Goal: Find contact information: Find contact information

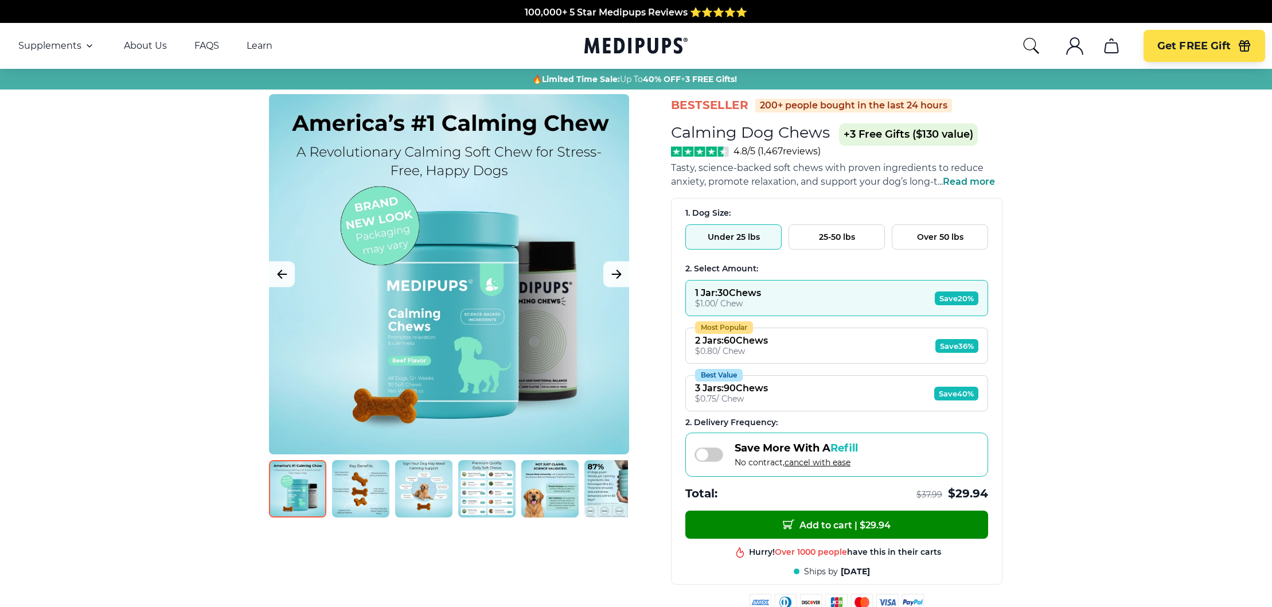
click at [925, 242] on button "Over 50 lbs" at bounding box center [940, 236] width 96 height 25
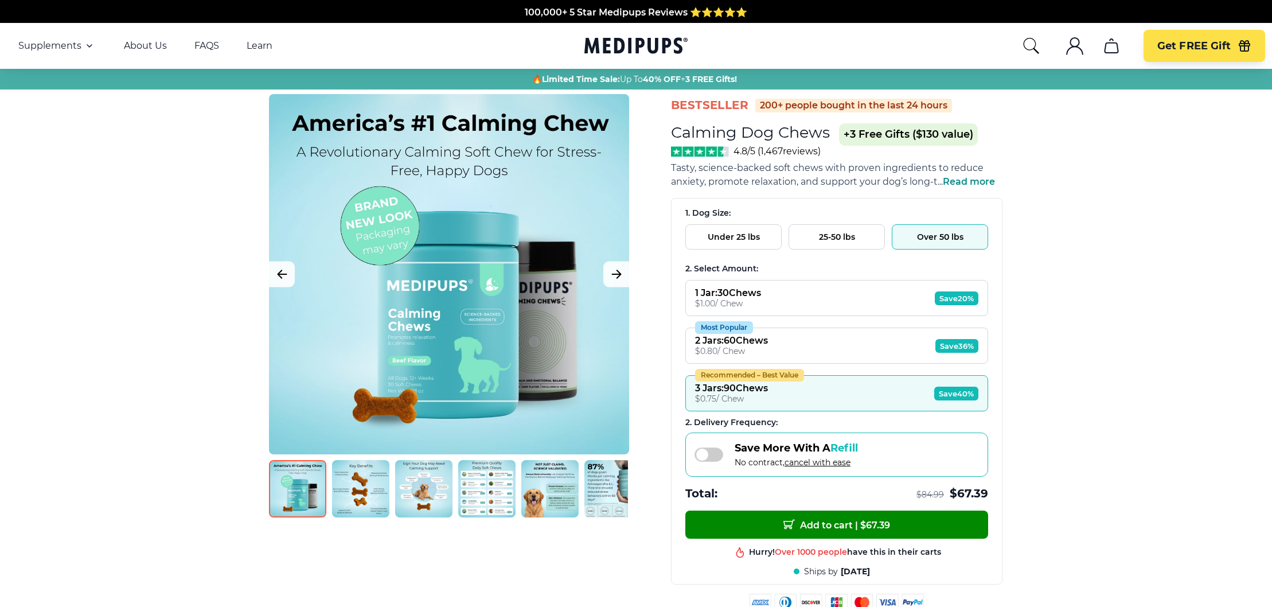
click at [946, 297] on span "Save 20%" at bounding box center [957, 298] width 44 height 14
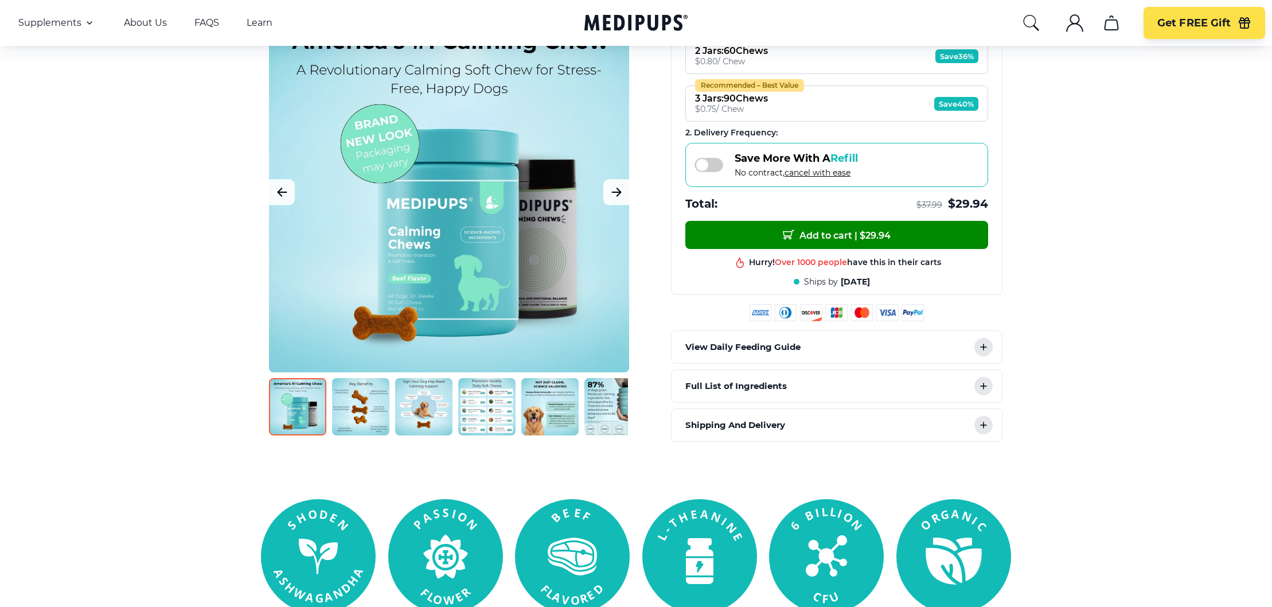
scroll to position [496, 0]
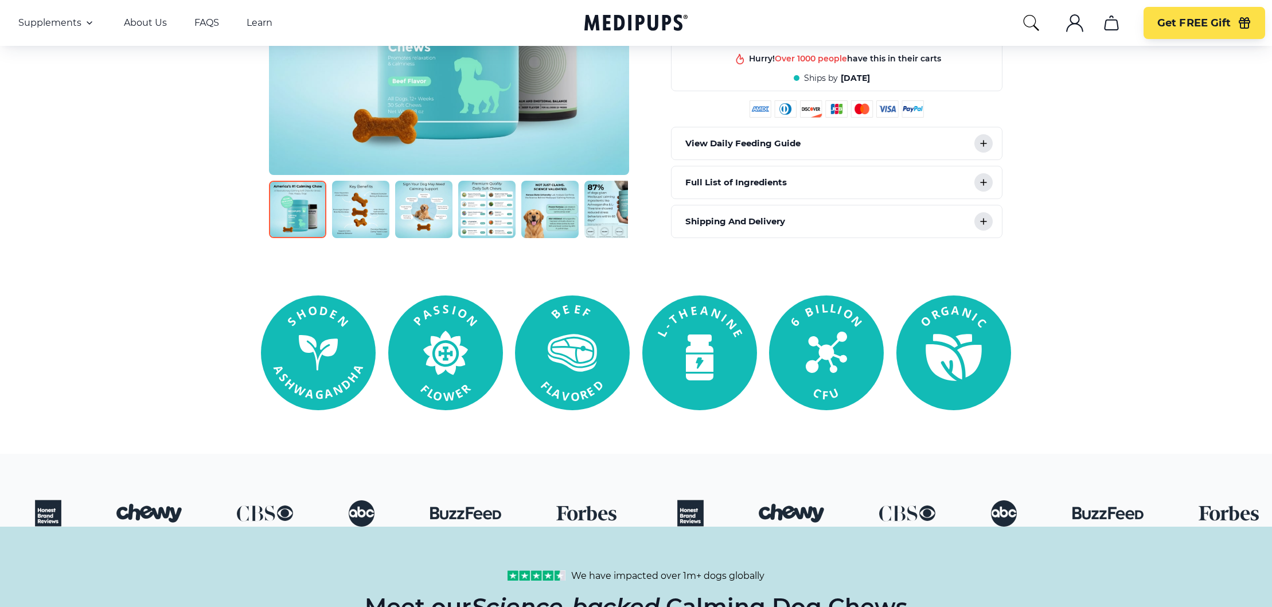
click at [744, 142] on p "View Daily Feeding Guide" at bounding box center [742, 143] width 115 height 14
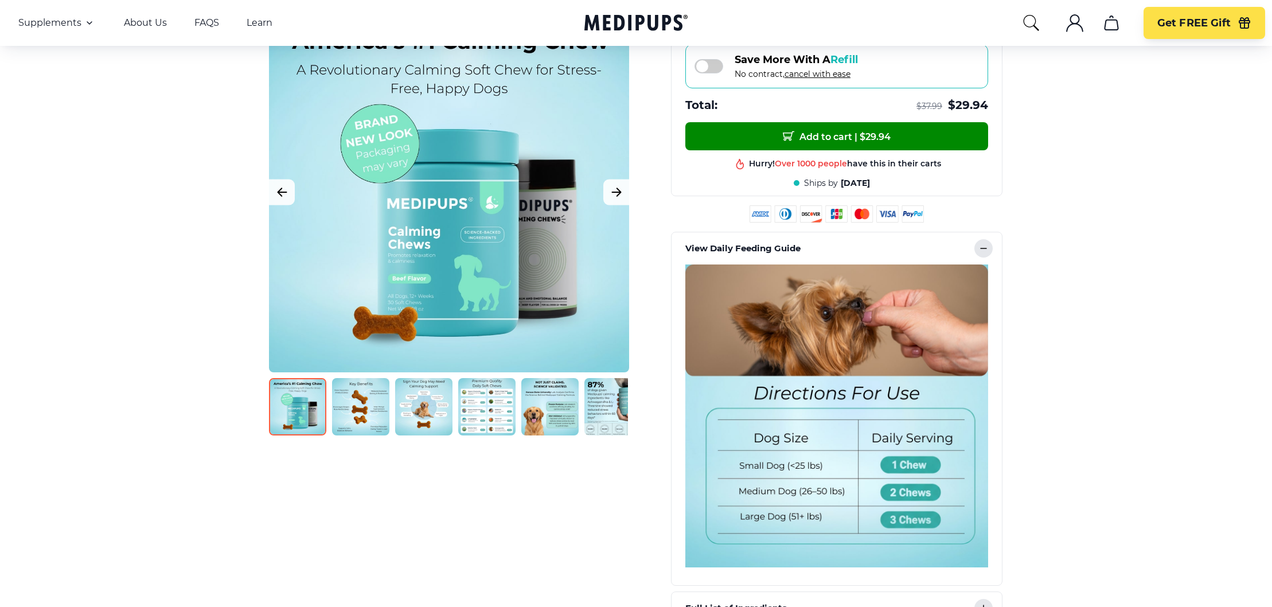
scroll to position [391, 0]
click at [156, 26] on link "About Us" at bounding box center [145, 22] width 43 height 11
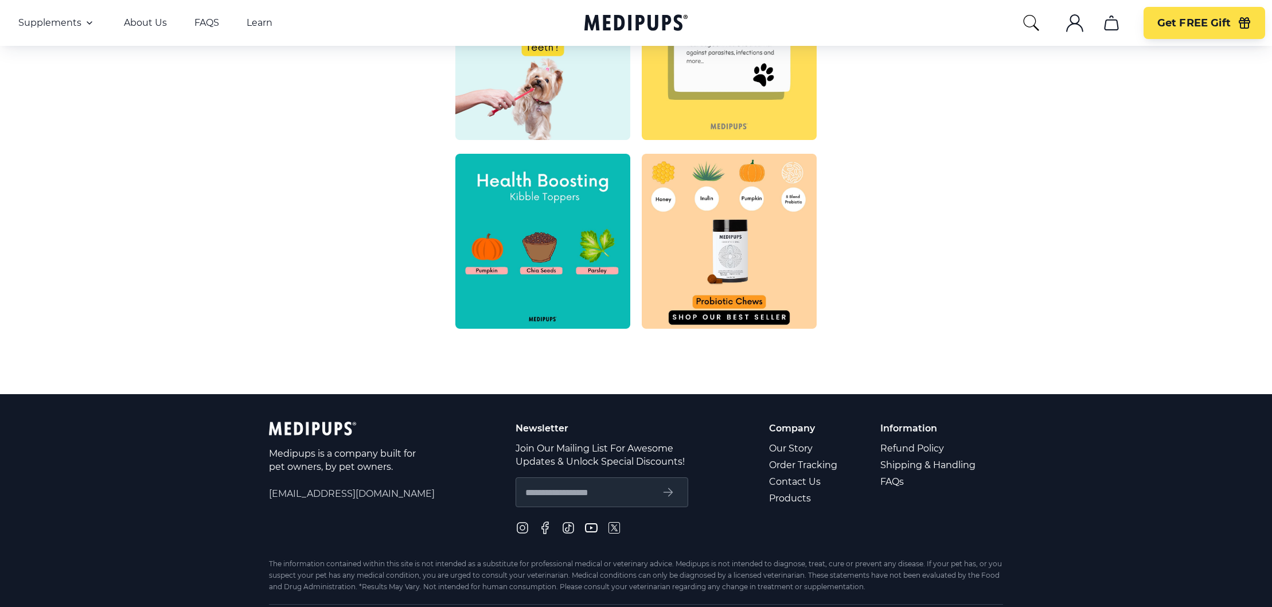
scroll to position [428, 0]
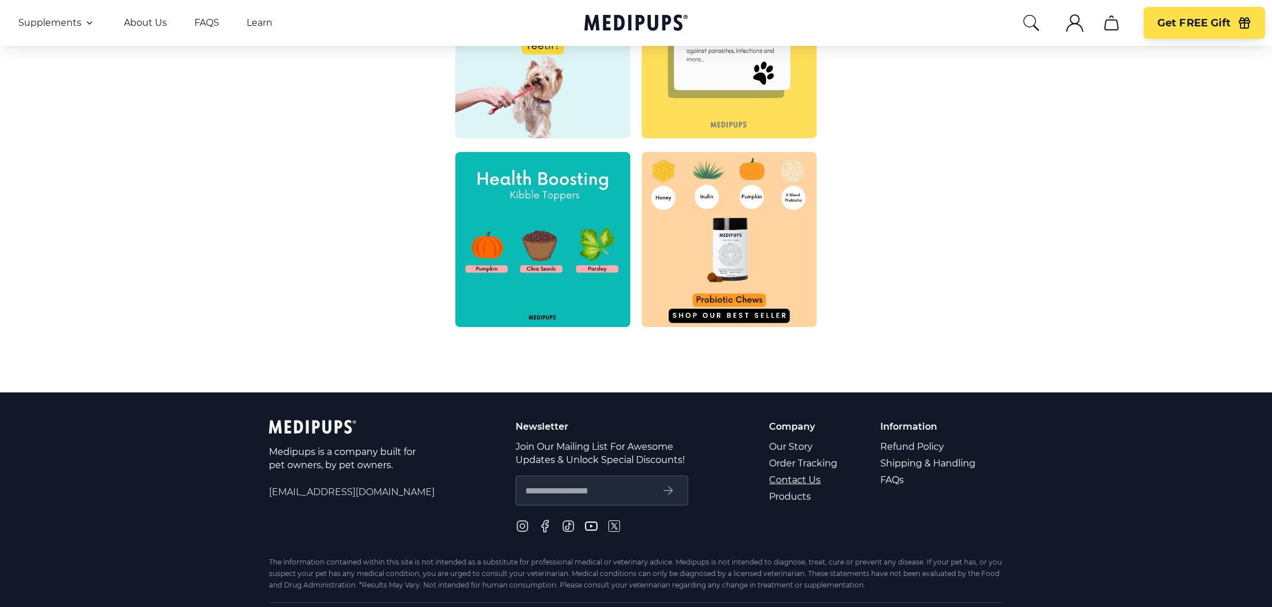
click at [787, 478] on link "Contact Us" at bounding box center [804, 479] width 70 height 17
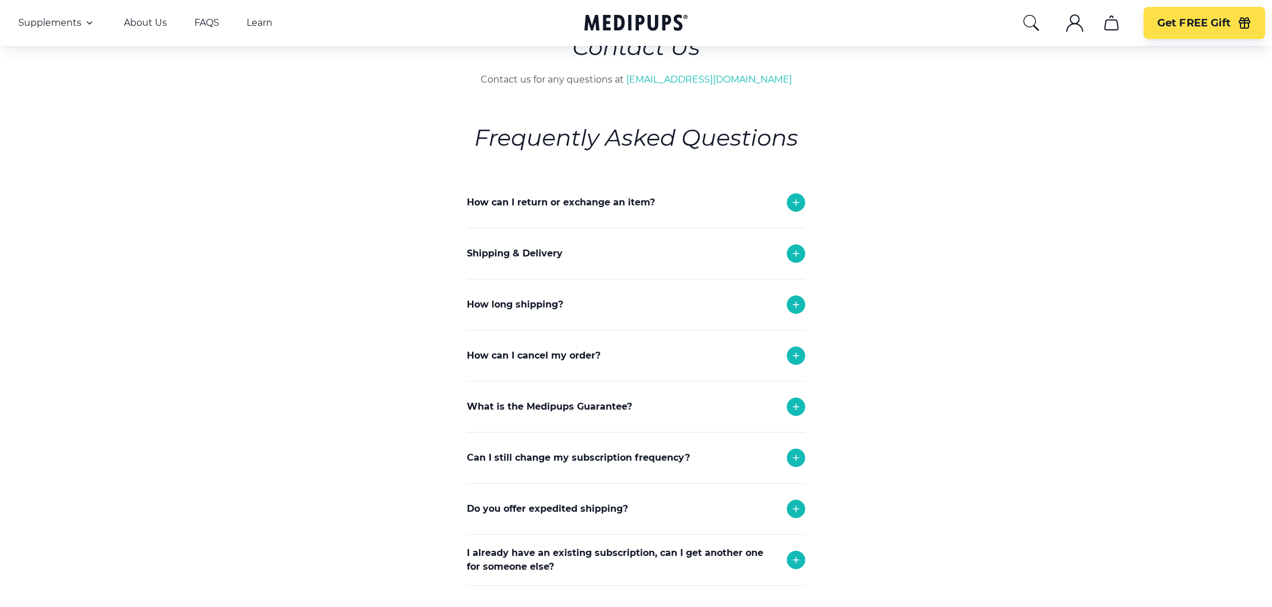
scroll to position [57, 0]
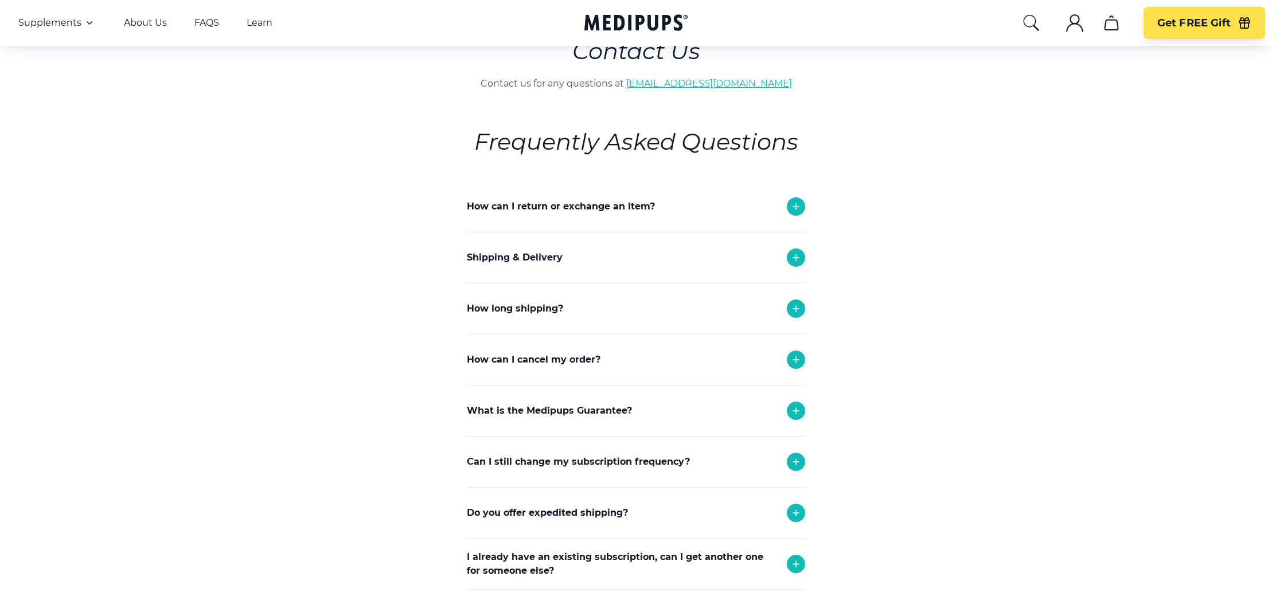
click at [699, 84] on link "[EMAIL_ADDRESS][DOMAIN_NAME]" at bounding box center [709, 83] width 166 height 11
